Goal: Information Seeking & Learning: Learn about a topic

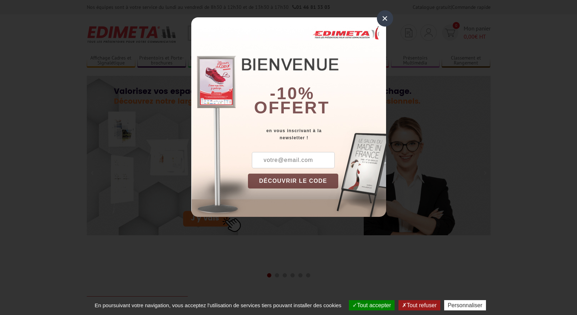
click at [384, 22] on div "×" at bounding box center [385, 18] width 16 height 16
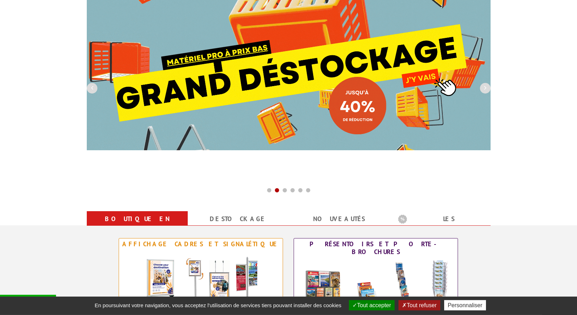
scroll to position [72, 0]
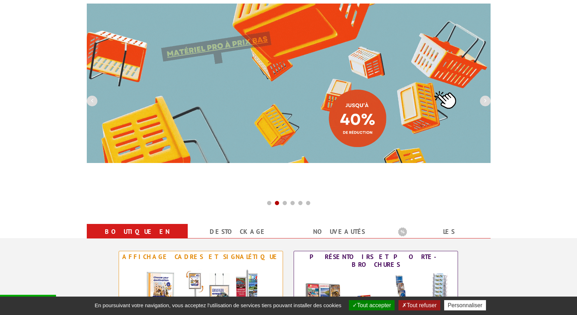
click at [378, 92] on img at bounding box center [289, 83] width 404 height 159
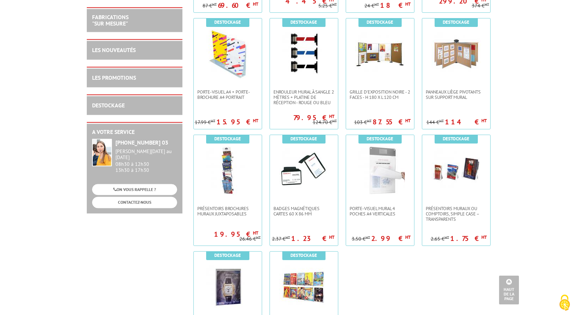
scroll to position [1047, 0]
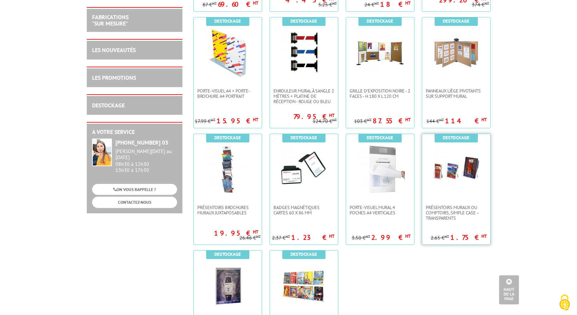
click at [459, 163] on img at bounding box center [456, 169] width 50 height 50
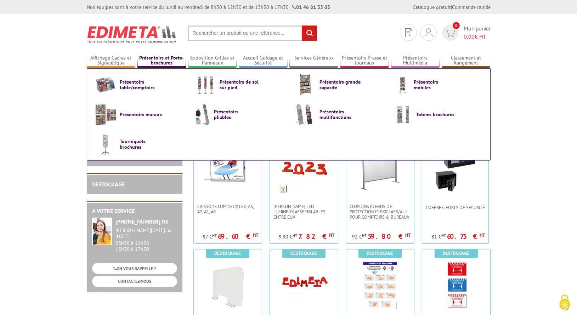
click at [158, 60] on link "Présentoirs et Porte-brochures" at bounding box center [161, 61] width 49 height 12
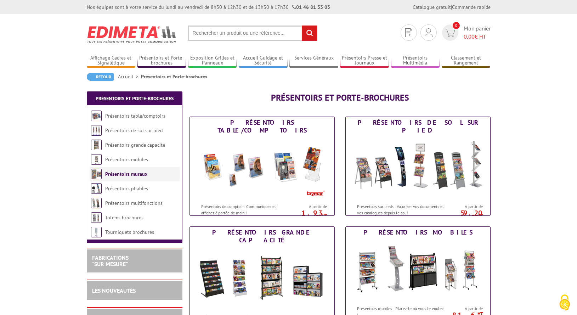
click at [137, 170] on li "Présentoirs muraux" at bounding box center [135, 174] width 90 height 15
click at [137, 173] on link "Présentoirs muraux" at bounding box center [126, 174] width 42 height 6
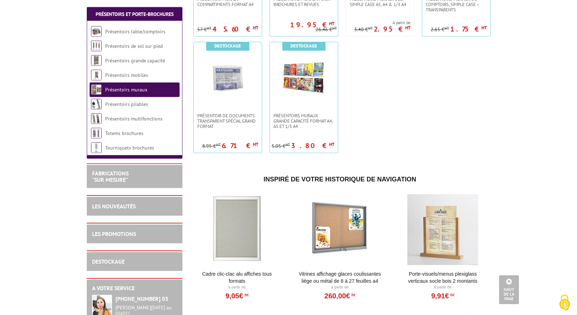
scroll to position [542, 0]
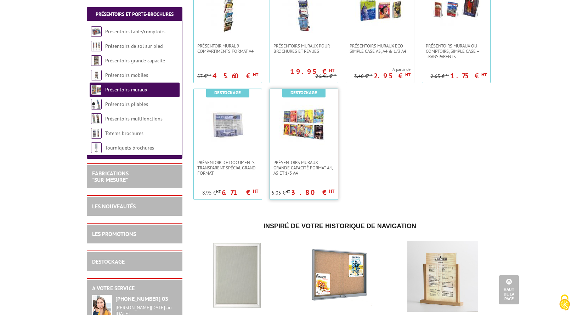
click at [331, 133] on link at bounding box center [304, 124] width 68 height 71
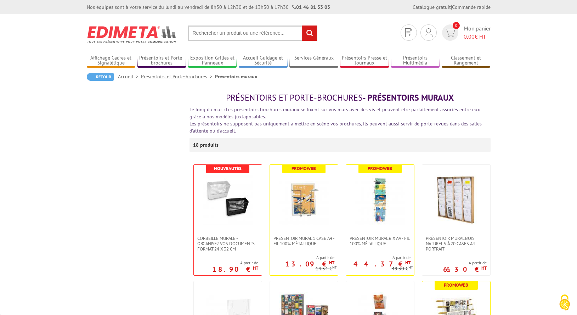
scroll to position [542, 0]
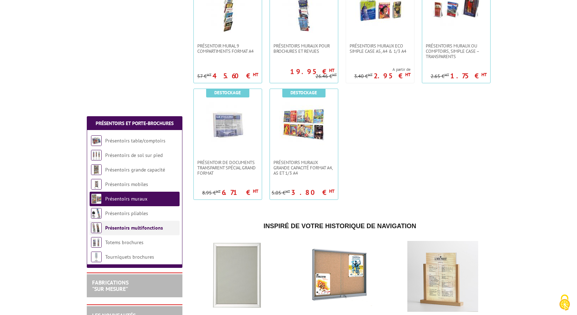
click at [133, 227] on li "Présentoirs multifonctions" at bounding box center [135, 228] width 90 height 15
click at [133, 230] on link "Présentoirs multifonctions" at bounding box center [134, 227] width 58 height 6
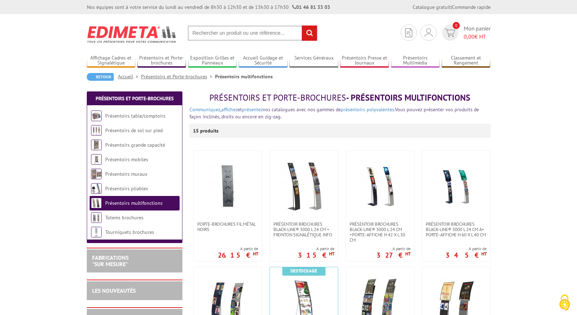
click at [143, 202] on link "Présentoirs multifonctions" at bounding box center [133, 203] width 57 height 6
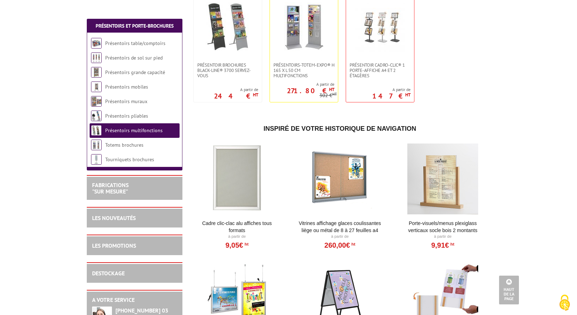
scroll to position [506, 0]
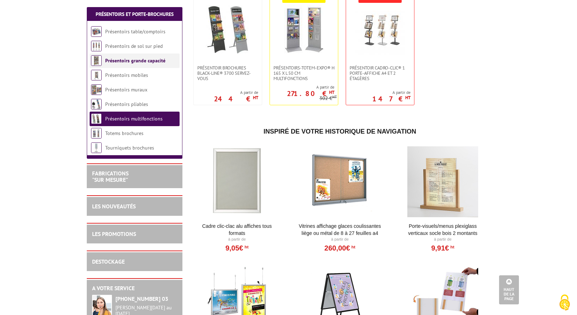
click at [148, 61] on link "Présentoirs grande capacité" at bounding box center [135, 60] width 60 height 6
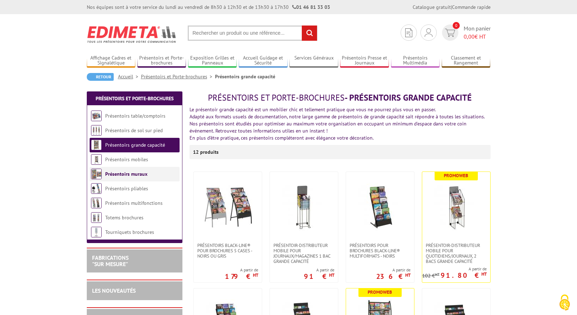
click at [134, 172] on link "Présentoirs muraux" at bounding box center [126, 174] width 42 height 6
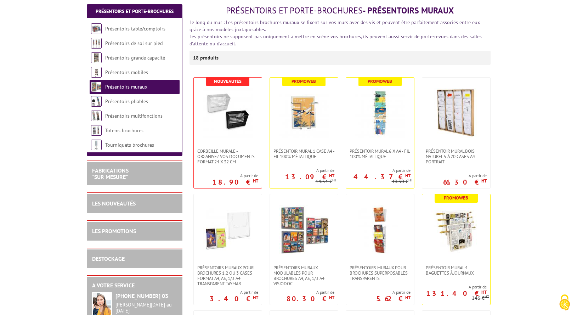
scroll to position [108, 0]
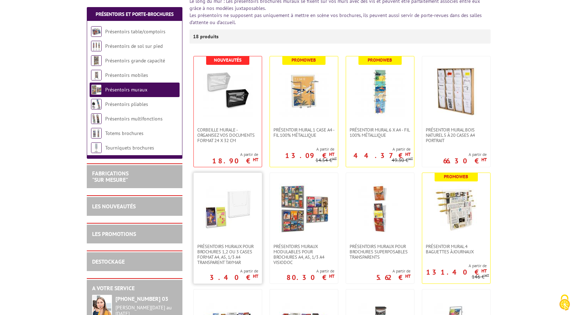
click at [238, 215] on img at bounding box center [228, 208] width 50 height 50
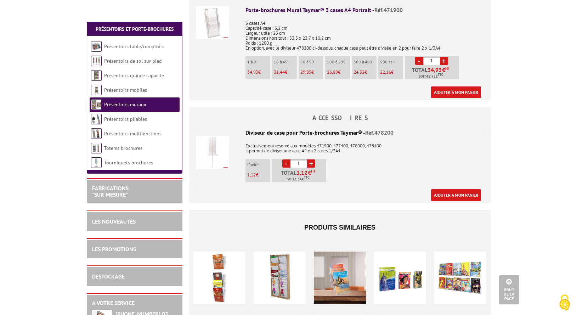
scroll to position [1083, 0]
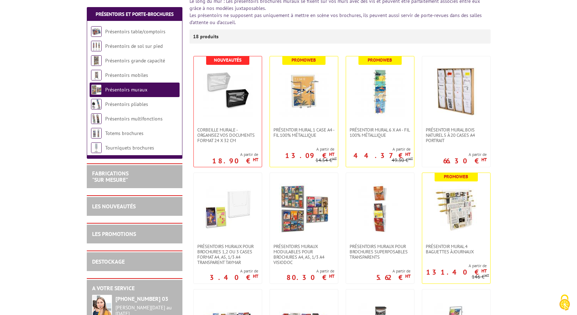
scroll to position [289, 0]
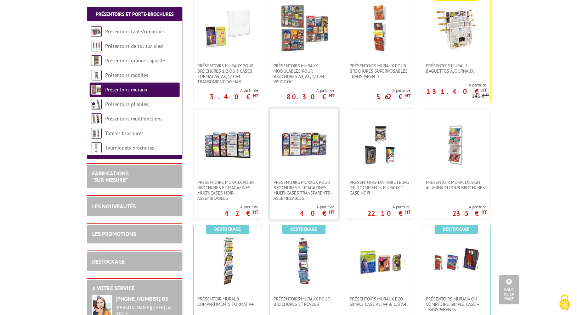
click at [290, 150] on img at bounding box center [304, 144] width 50 height 50
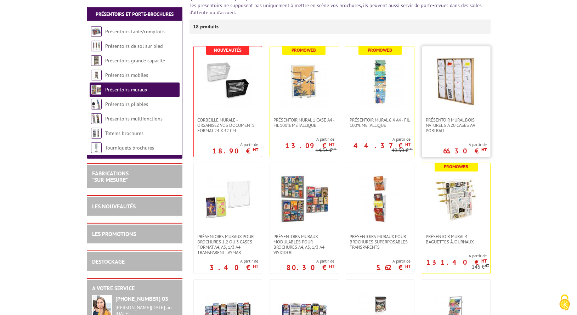
scroll to position [144, 0]
